Goal: Contribute content: Contribute content

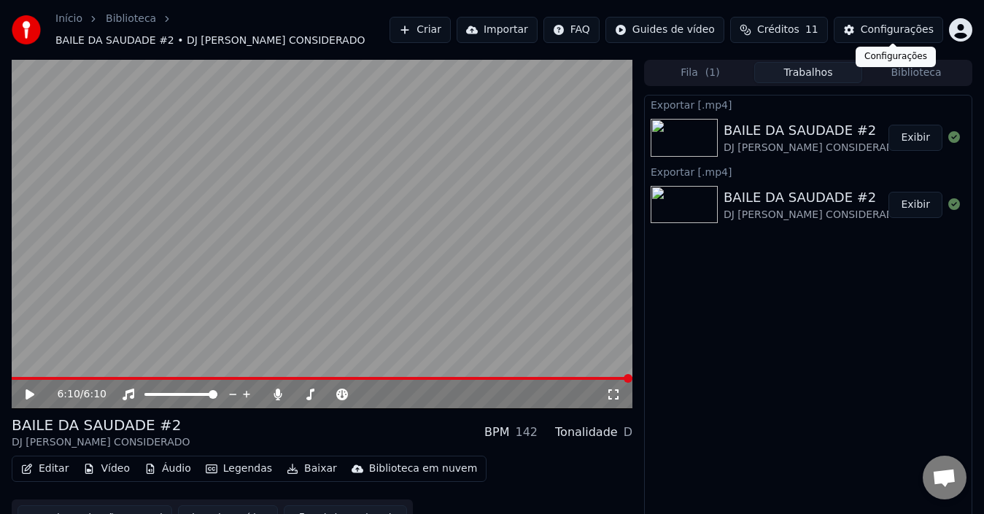
click at [888, 26] on div "Configurações" at bounding box center [897, 30] width 73 height 15
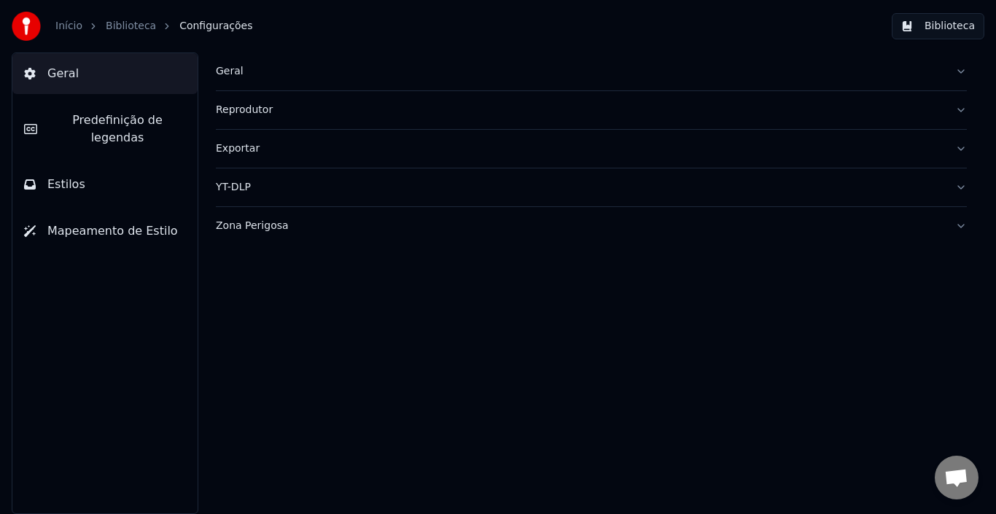
click at [140, 119] on span "Predefinição de legendas" at bounding box center [117, 129] width 137 height 35
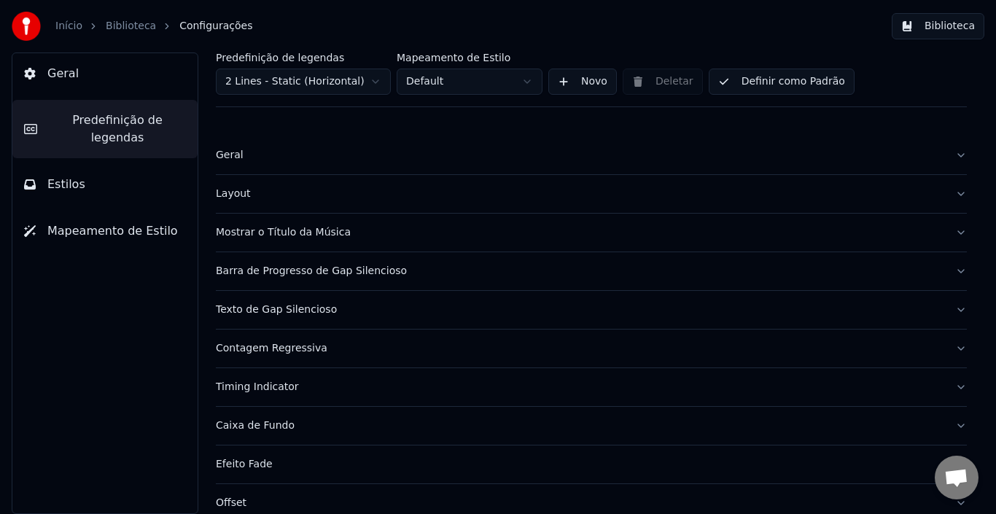
click at [288, 159] on div "Geral" at bounding box center [580, 155] width 728 height 15
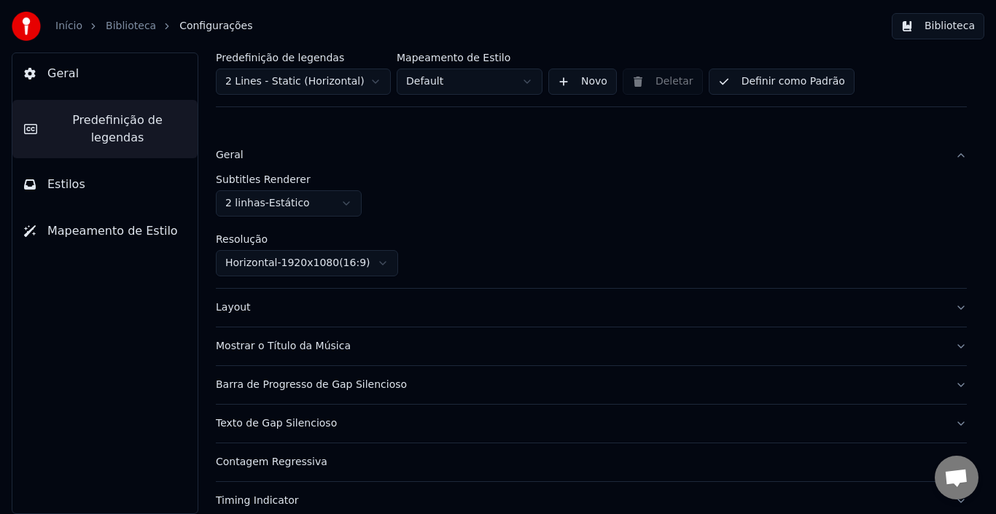
click at [299, 163] on button "Geral" at bounding box center [591, 155] width 751 height 38
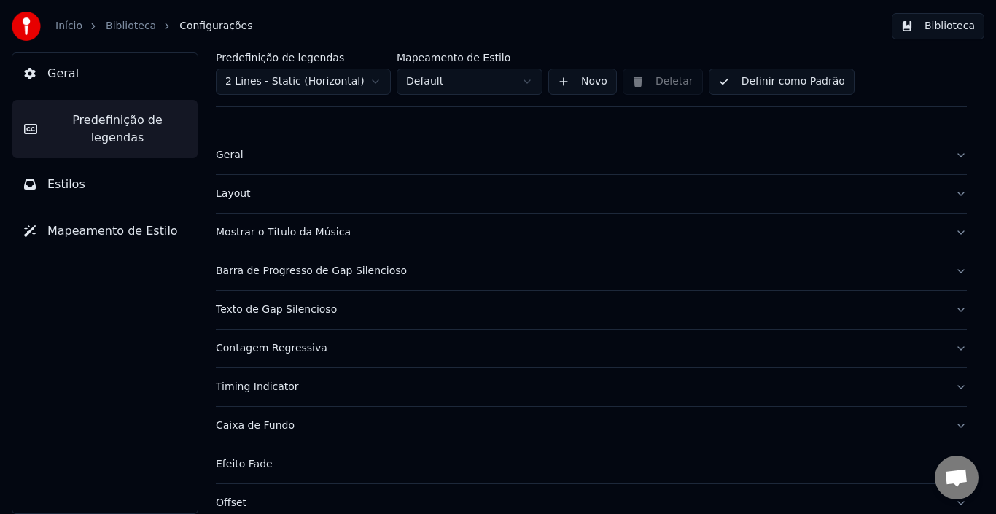
click at [75, 77] on button "Geral" at bounding box center [104, 73] width 185 height 41
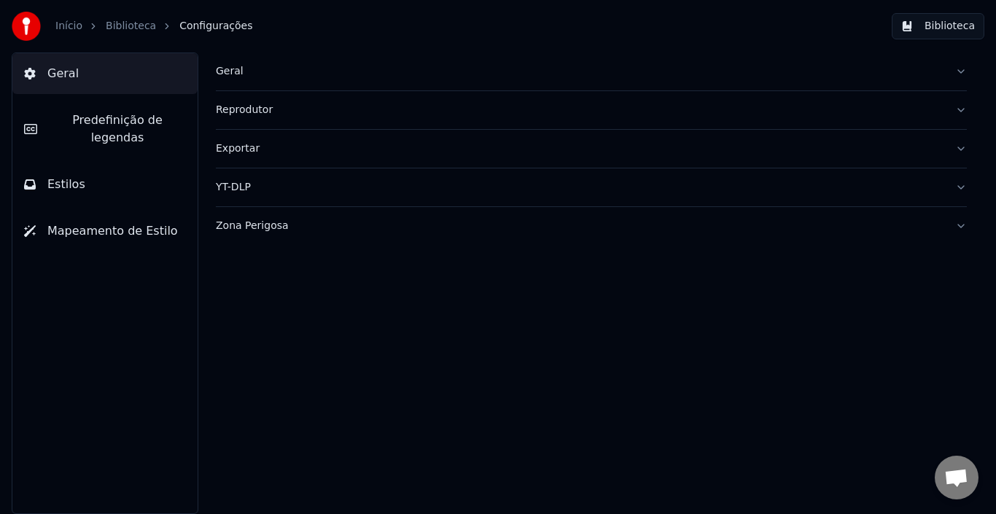
click at [322, 117] on button "Reprodutor" at bounding box center [591, 110] width 751 height 38
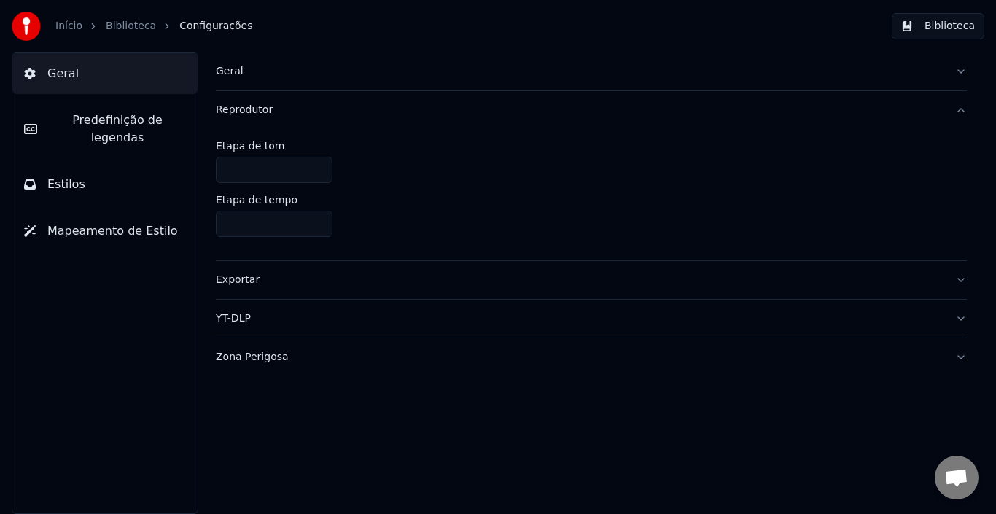
click at [322, 117] on button "Reprodutor" at bounding box center [591, 110] width 751 height 38
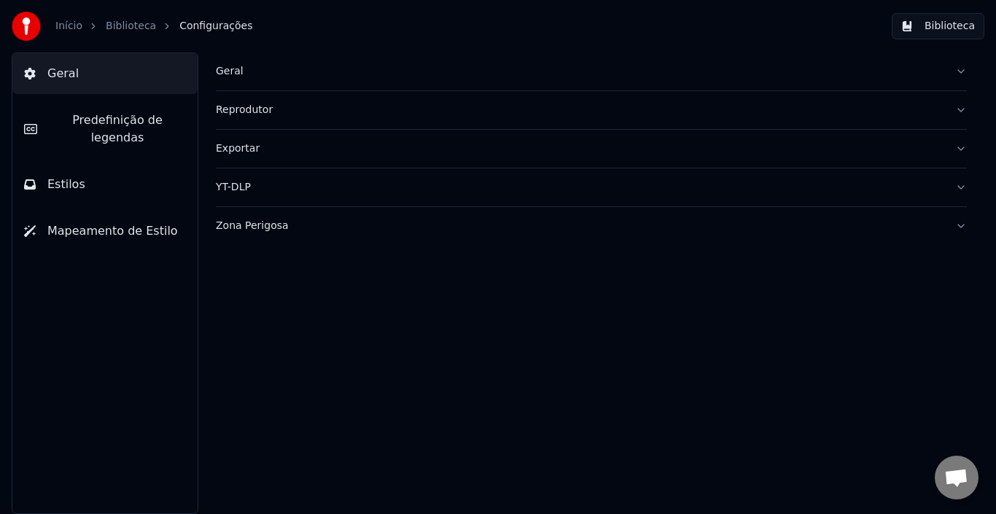
click at [314, 77] on div "Geral" at bounding box center [580, 71] width 728 height 15
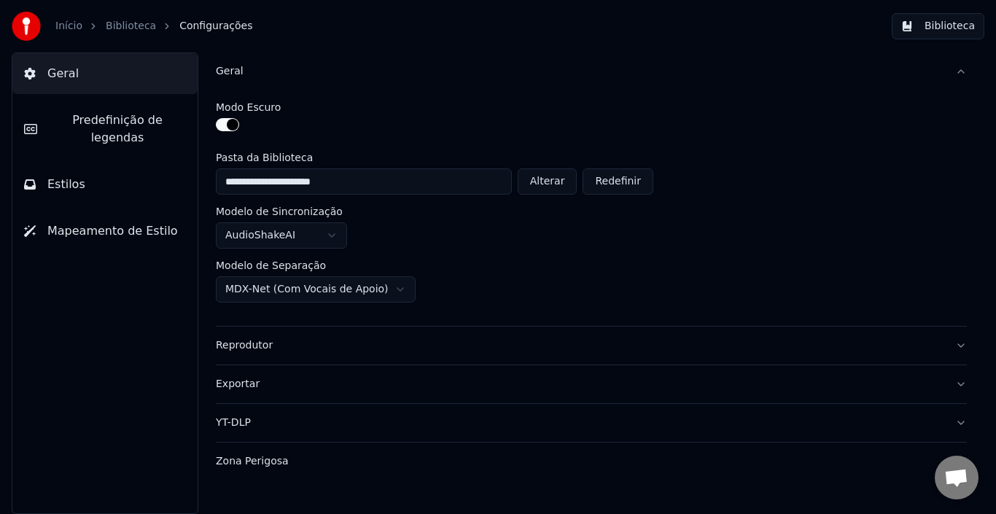
click at [122, 28] on link "Biblioteca" at bounding box center [131, 26] width 50 height 15
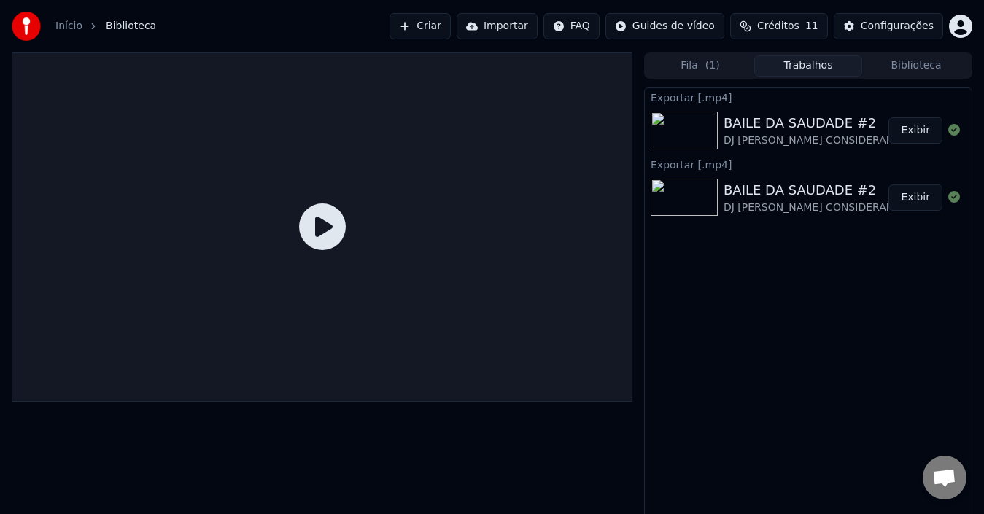
click at [443, 26] on button "Criar" at bounding box center [419, 26] width 61 height 26
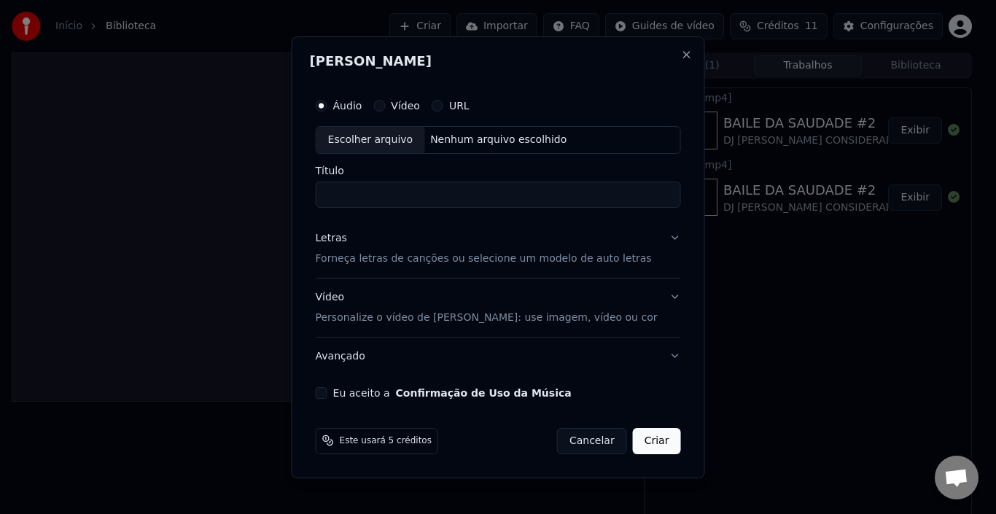
click at [390, 143] on div "Escolher arquivo" at bounding box center [370, 140] width 109 height 26
type input "**********"
drag, startPoint x: 438, startPoint y: 258, endPoint x: 465, endPoint y: 300, distance: 49.8
click at [438, 258] on p "Forneça letras de canções ou selecione um modelo de auto letras" at bounding box center [484, 259] width 336 height 15
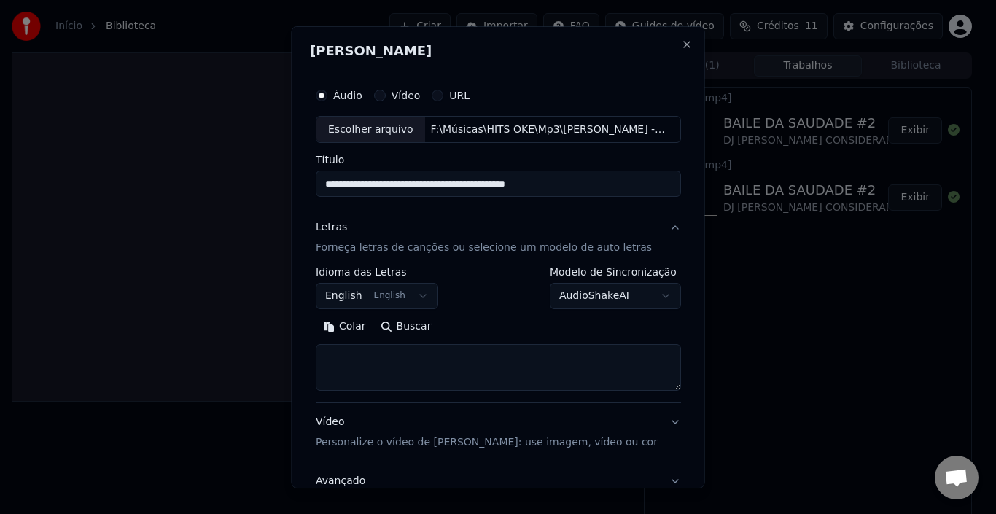
click at [401, 364] on textarea at bounding box center [498, 367] width 365 height 47
paste textarea "**********"
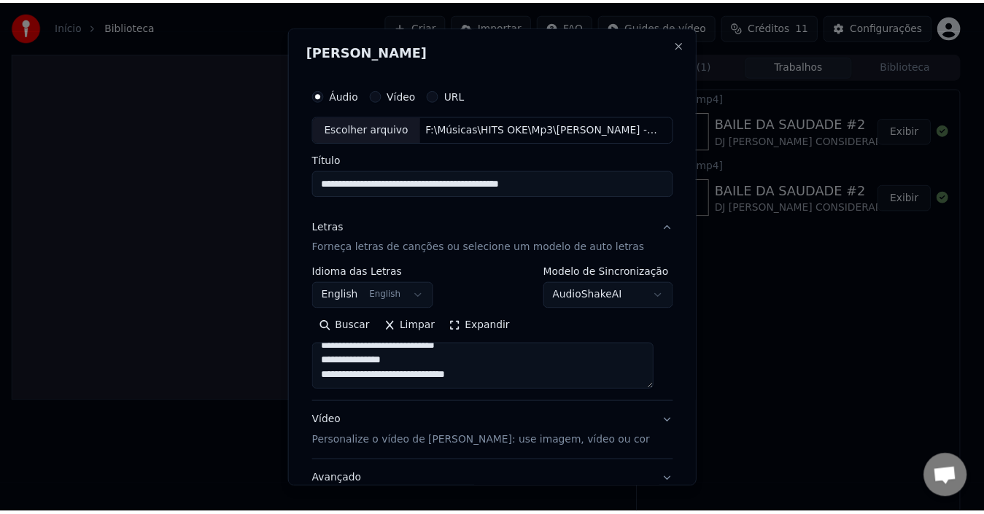
scroll to position [114, 0]
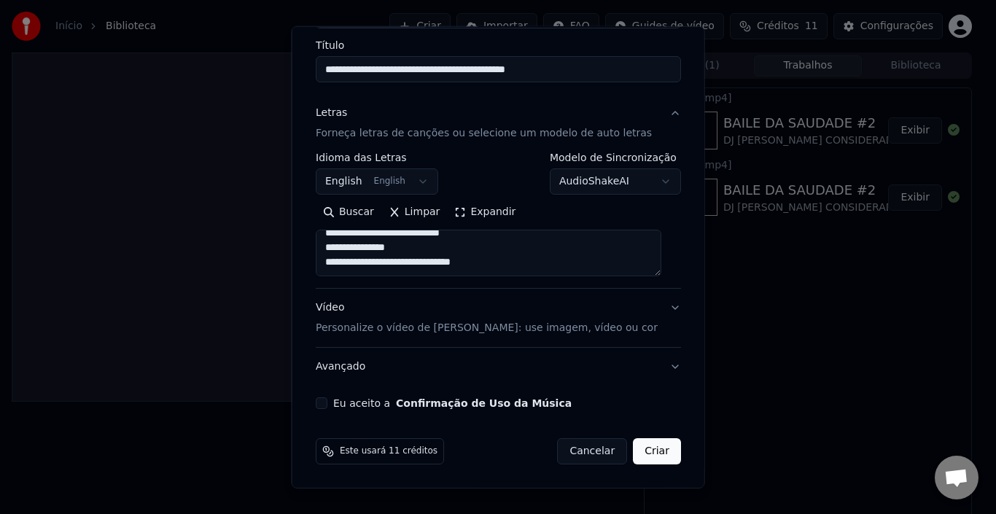
type textarea "**********"
click at [331, 403] on div "Eu aceito a Confirmação de Uso da Música" at bounding box center [498, 403] width 365 height 12
click at [323, 403] on button "Eu aceito a Confirmação de Uso da Música" at bounding box center [322, 403] width 12 height 12
click at [637, 446] on button "Criar" at bounding box center [657, 451] width 48 height 26
select select "**"
